Goal: Task Accomplishment & Management: Use online tool/utility

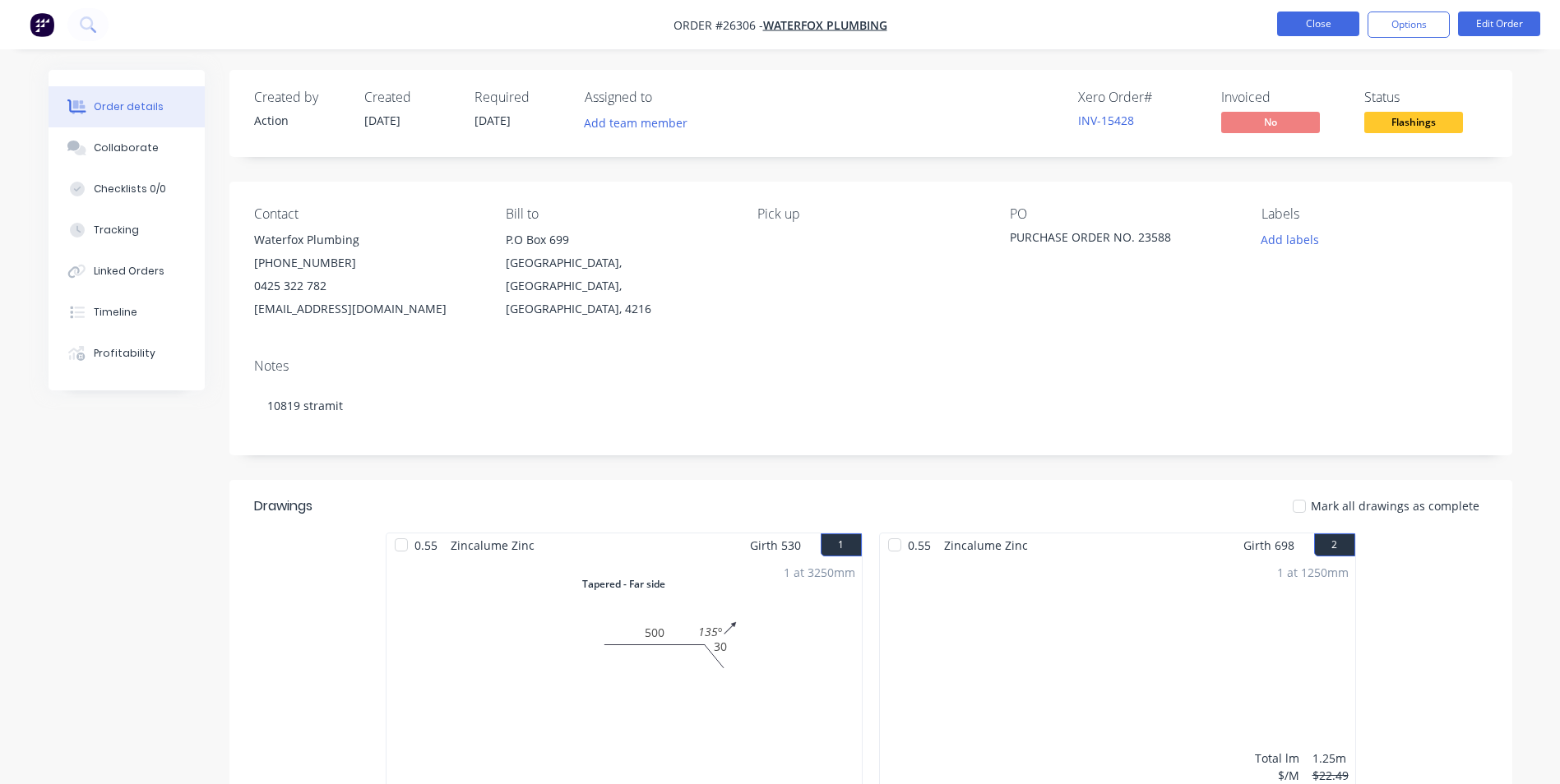
click at [1303, 21] on button "Close" at bounding box center [1318, 23] width 82 height 24
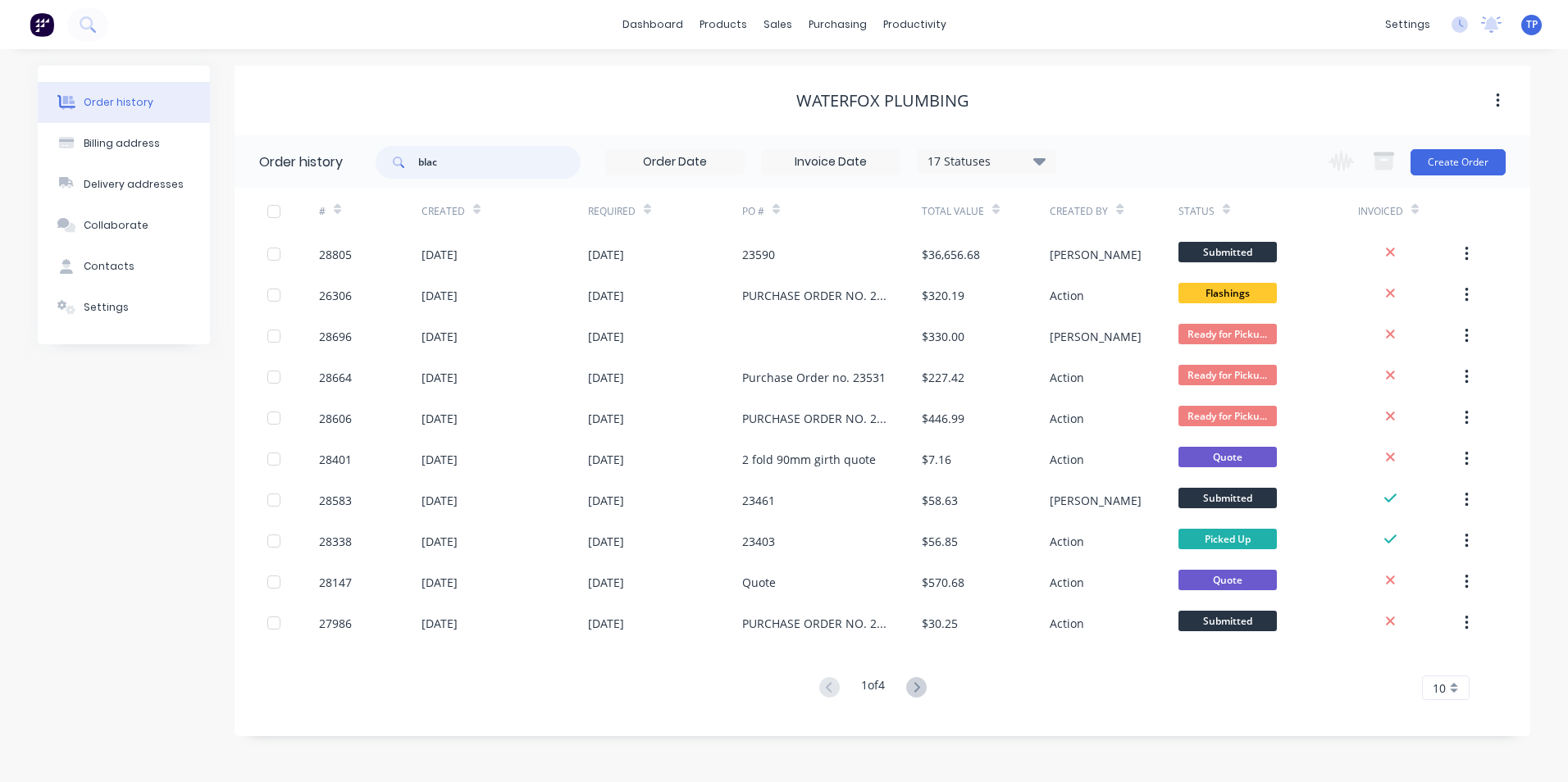
type input "bla"
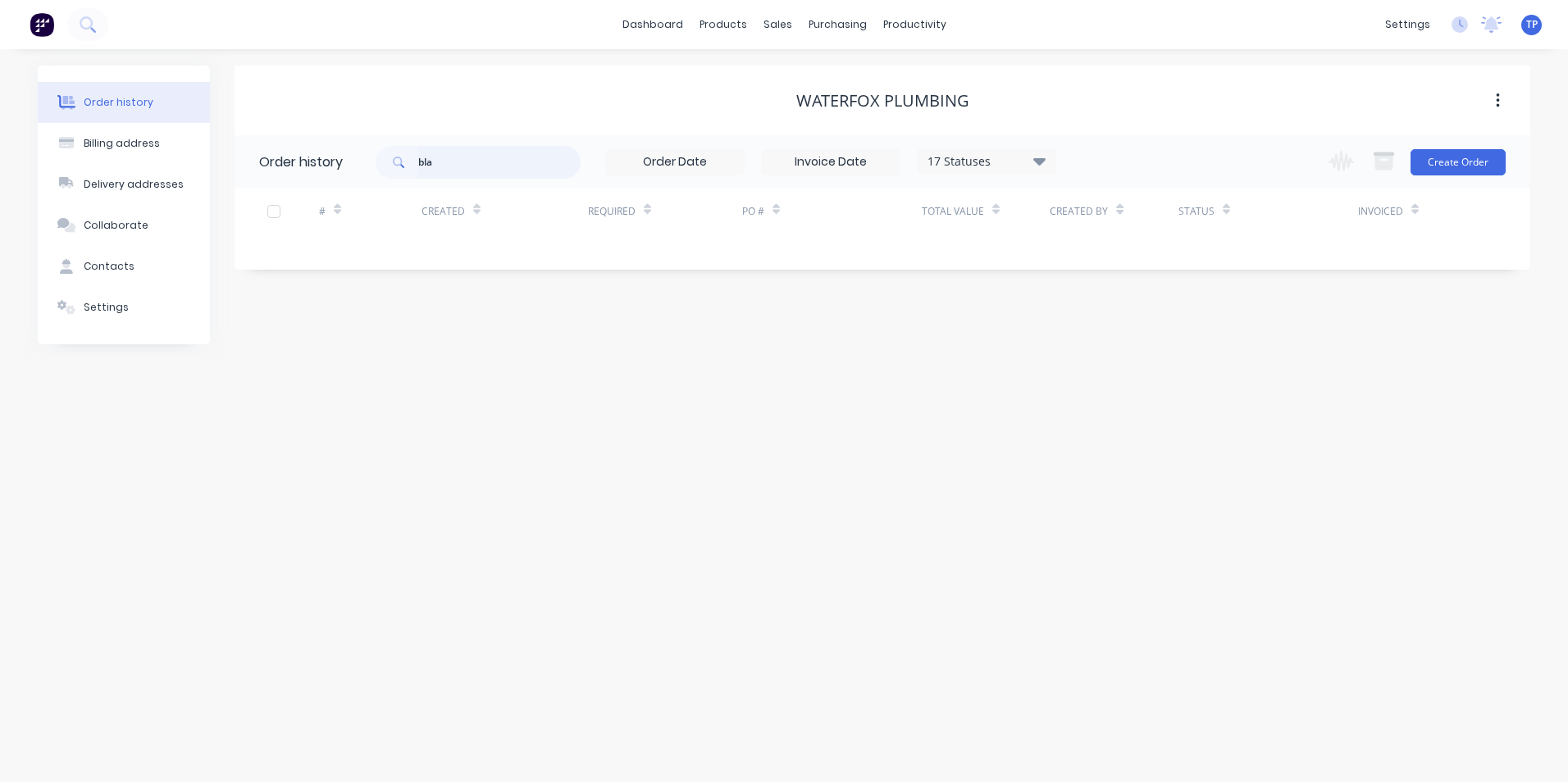
click at [470, 166] on input "bla" at bounding box center [500, 162] width 162 height 33
type input "[PERSON_NAME]"
type input "b"
click at [821, 79] on div "Sales Orders" at bounding box center [838, 79] width 67 height 15
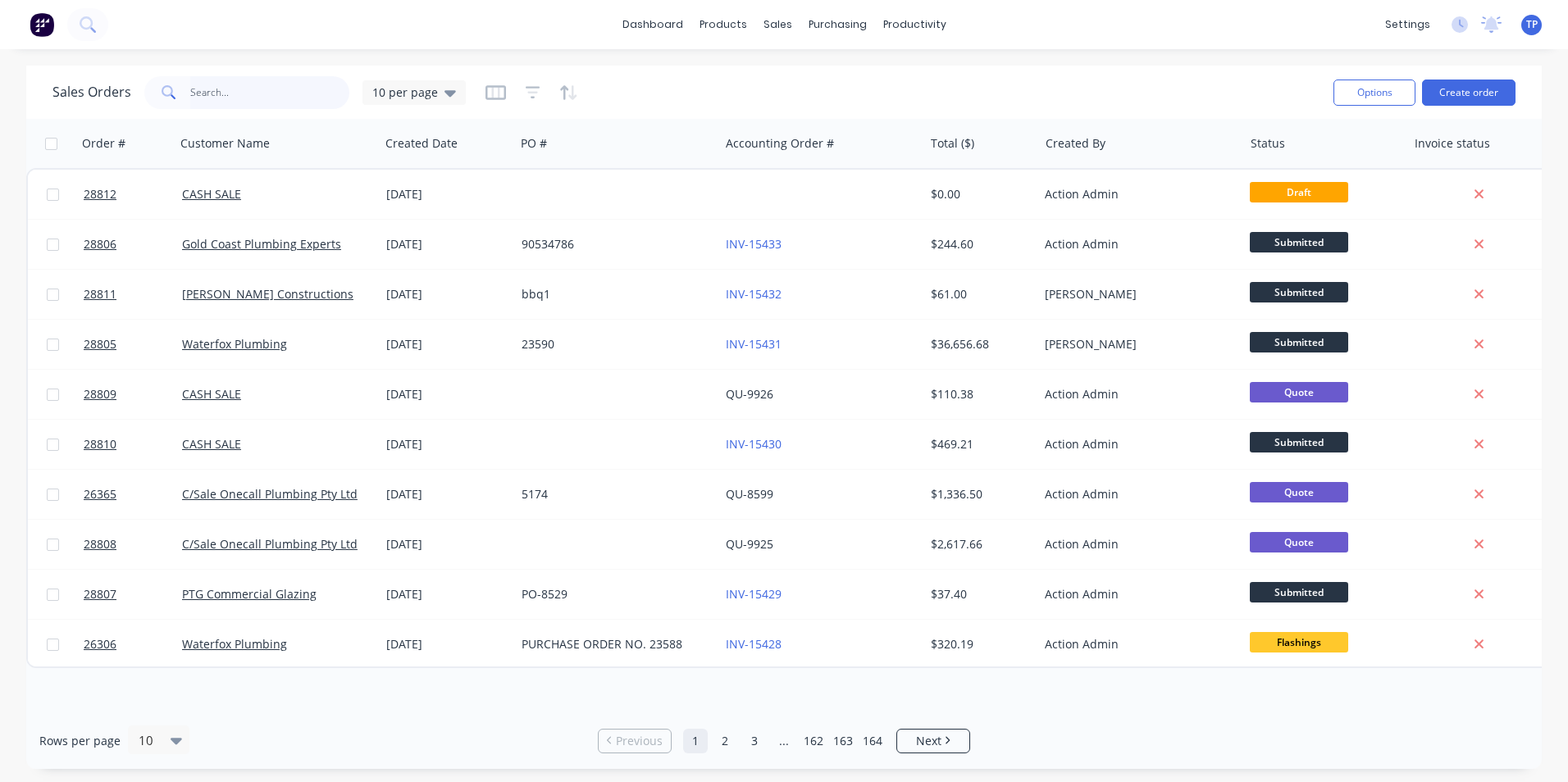
click at [276, 96] on input "text" at bounding box center [270, 92] width 160 height 33
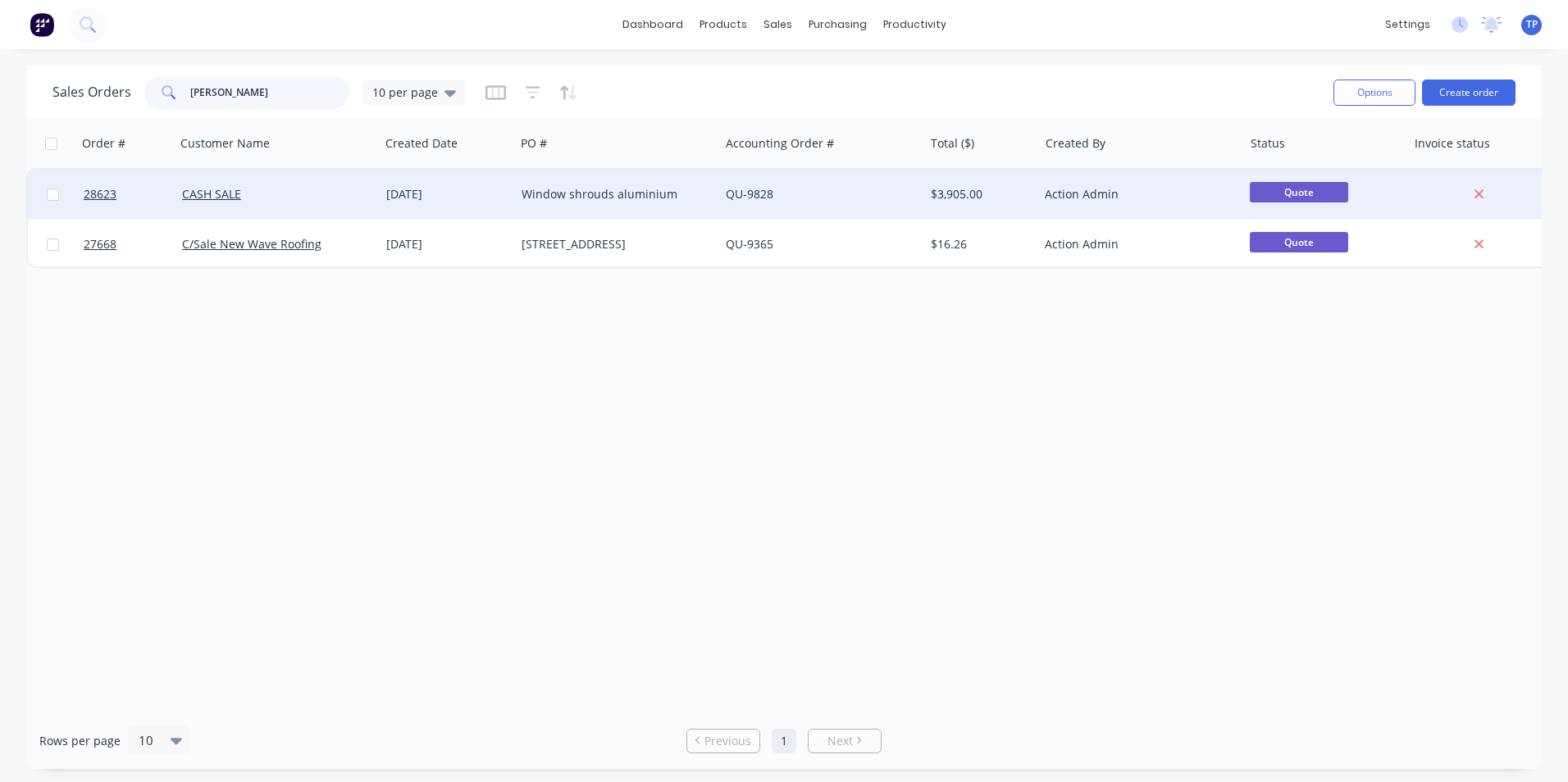
type input "[PERSON_NAME]"
click at [331, 196] on div "CASH SALE" at bounding box center [273, 195] width 182 height 17
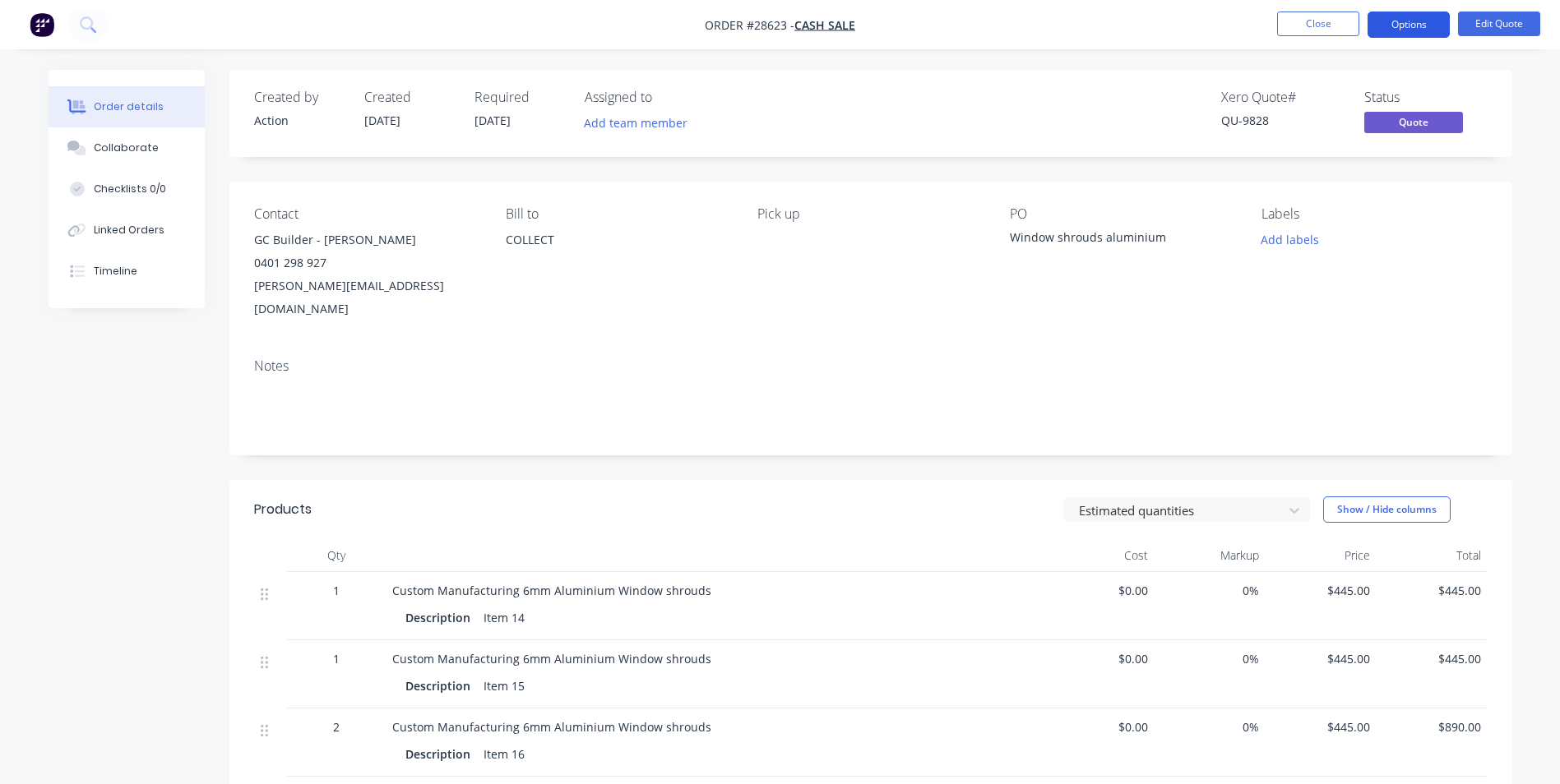
click at [1423, 22] on button "Options" at bounding box center [1408, 24] width 82 height 26
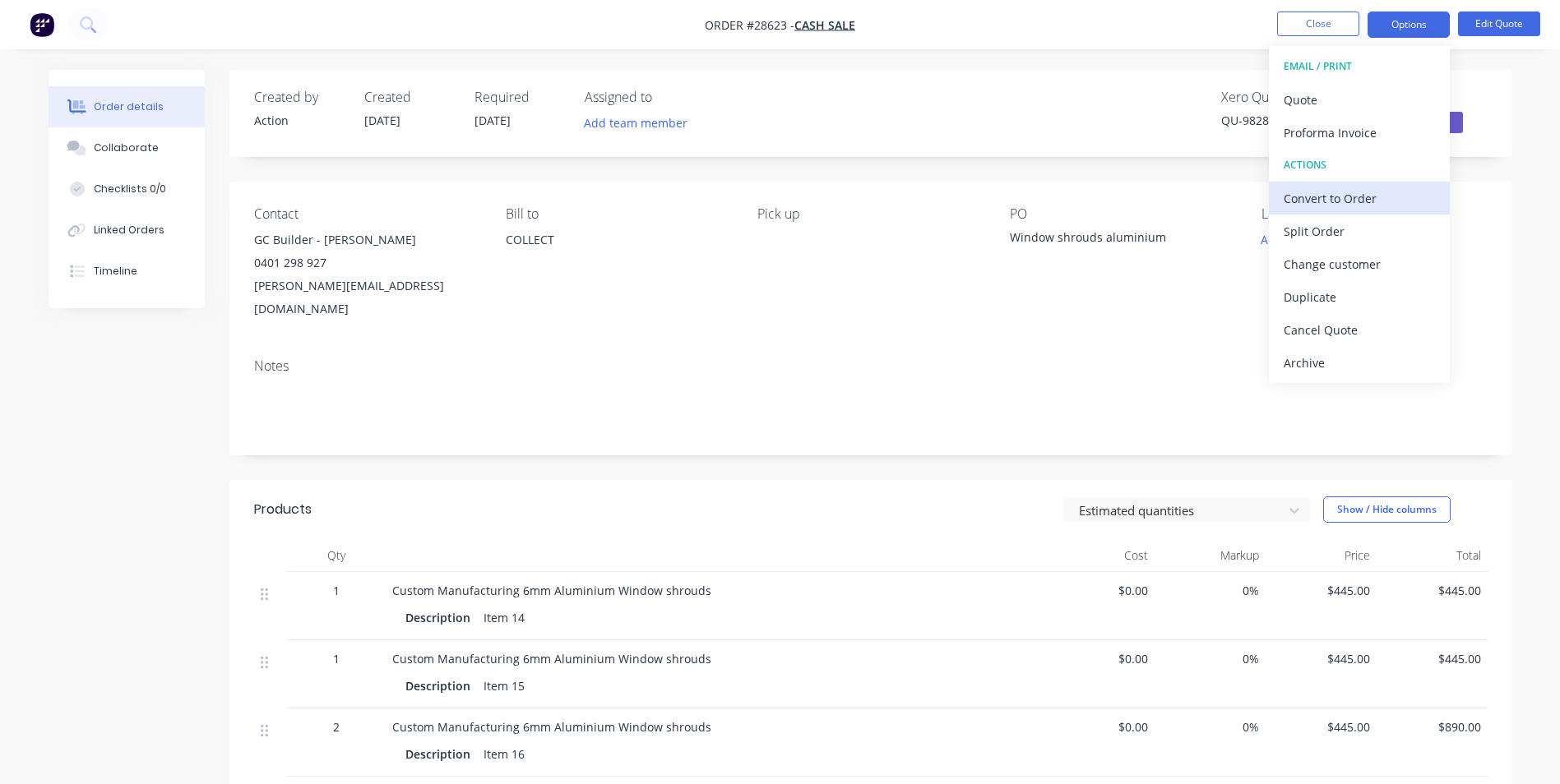
click at [1361, 199] on div "Convert to Order" at bounding box center [1359, 199] width 152 height 23
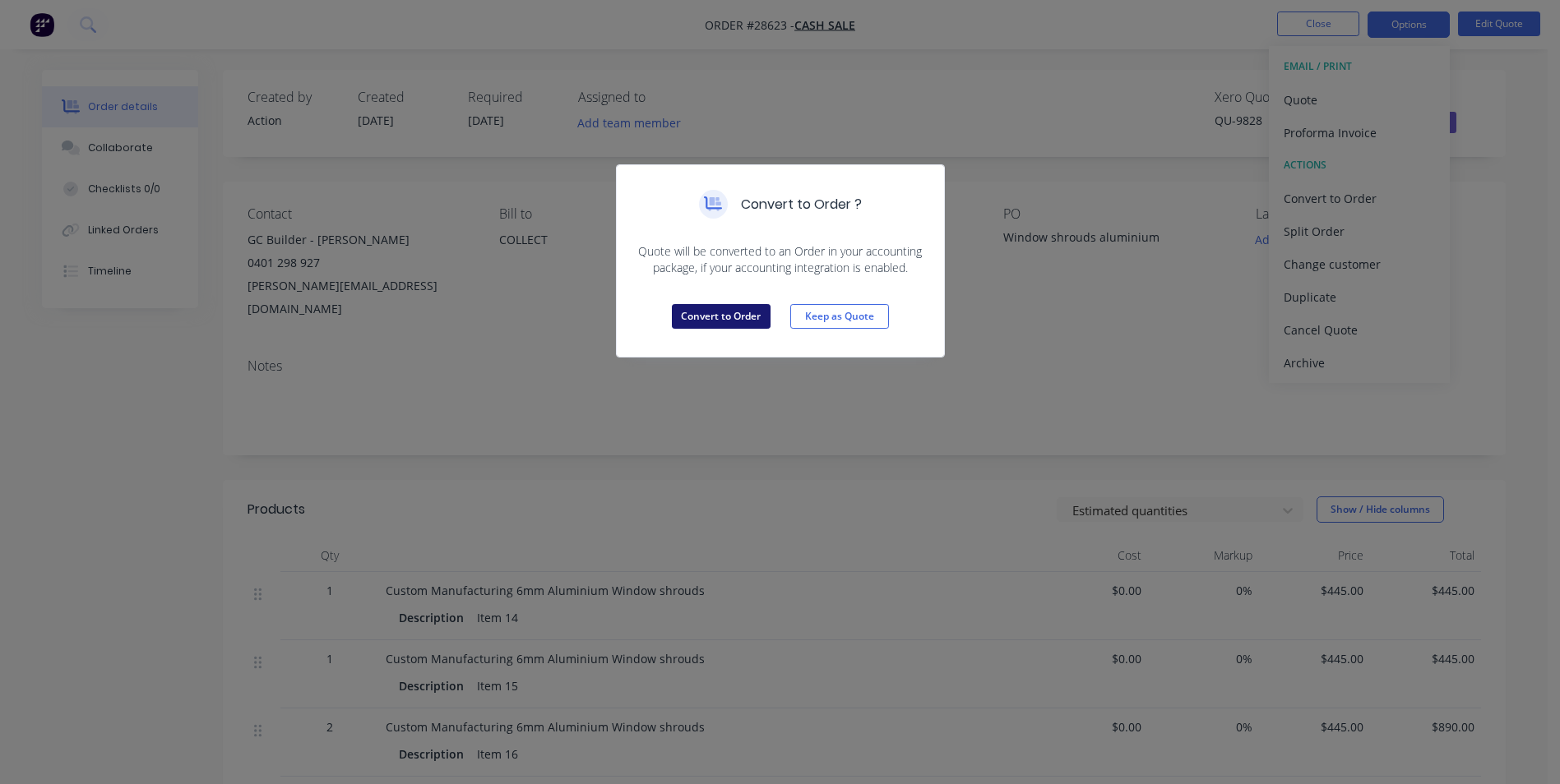
click at [747, 319] on button "Convert to Order" at bounding box center [721, 316] width 99 height 24
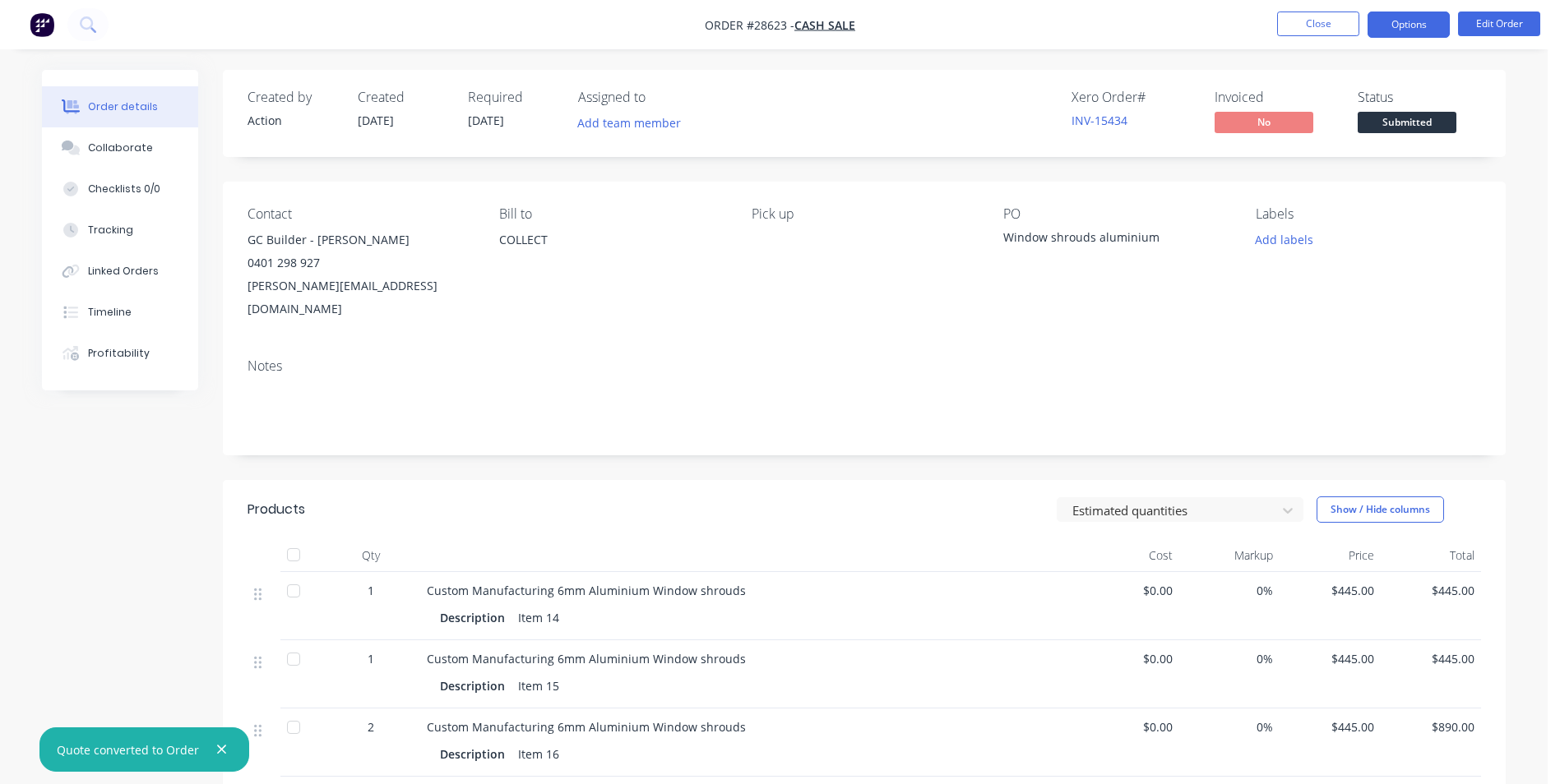
click at [1411, 23] on button "Options" at bounding box center [1408, 24] width 82 height 26
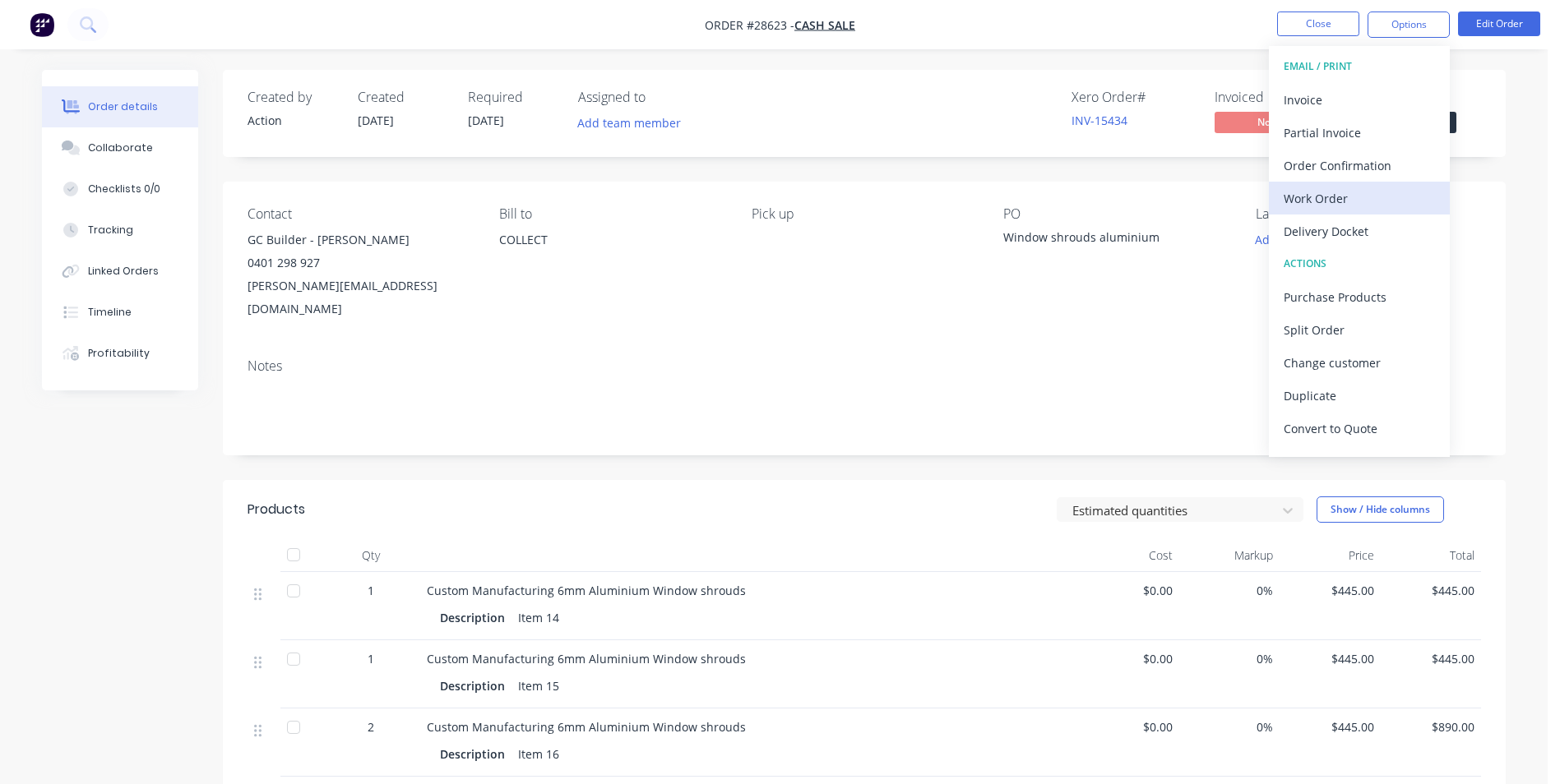
click at [1372, 200] on div "Work Order" at bounding box center [1359, 199] width 152 height 23
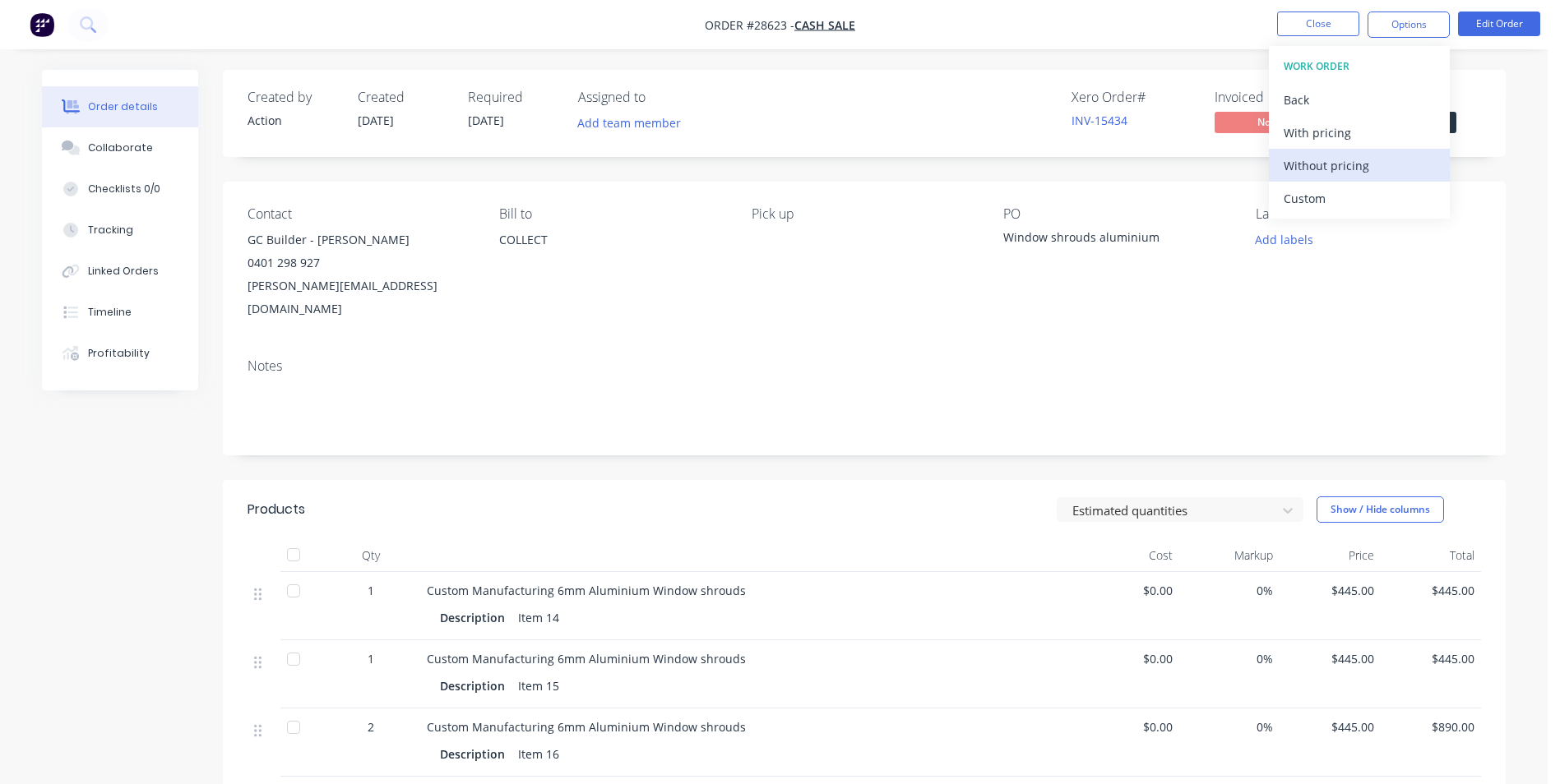
click at [1342, 167] on div "Without pricing" at bounding box center [1359, 166] width 152 height 23
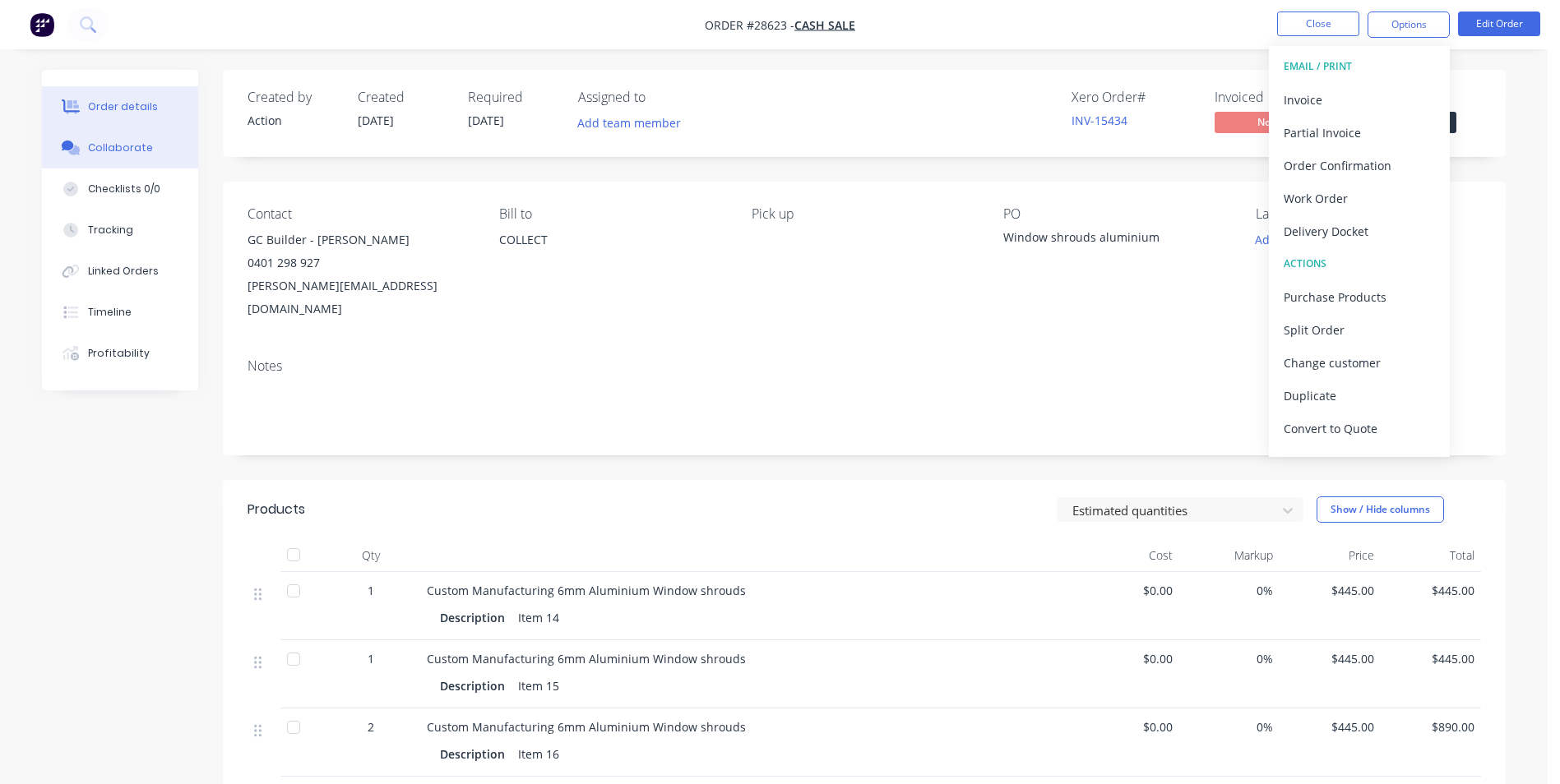
click at [120, 150] on div "Collaborate" at bounding box center [121, 148] width 65 height 15
